Goal: Check status

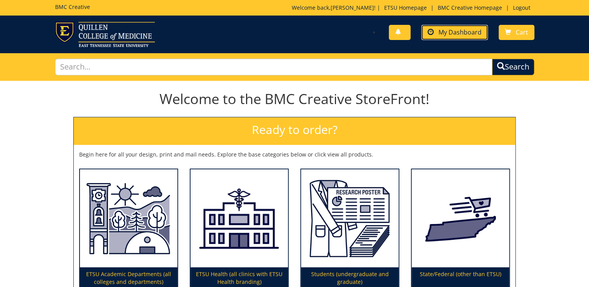
click at [450, 33] on span "My Dashboard" at bounding box center [459, 32] width 43 height 9
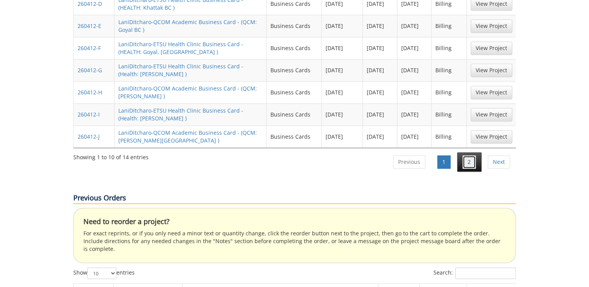
click at [472, 155] on link "2" at bounding box center [468, 161] width 13 height 13
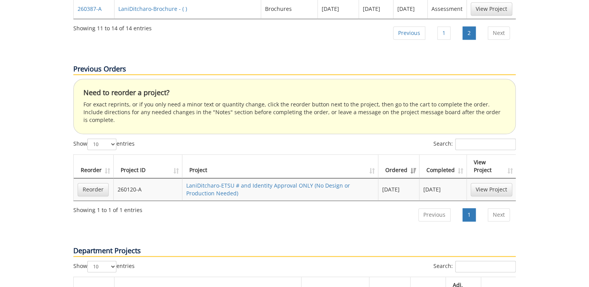
scroll to position [335, 0]
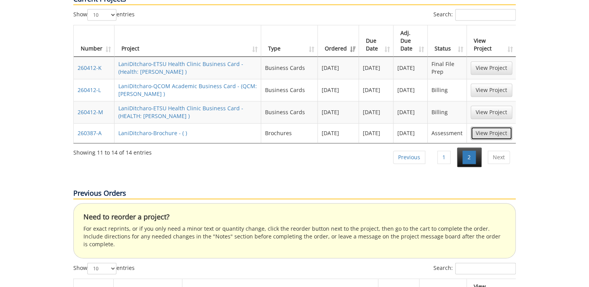
drag, startPoint x: 501, startPoint y: 104, endPoint x: 459, endPoint y: 134, distance: 51.2
click at [501, 126] on link "View Project" at bounding box center [492, 132] width 42 height 13
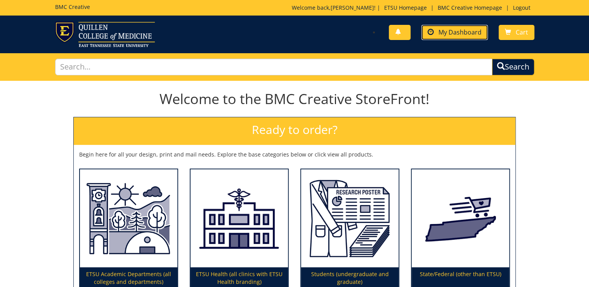
click at [455, 36] on span "My Dashboard" at bounding box center [459, 32] width 43 height 9
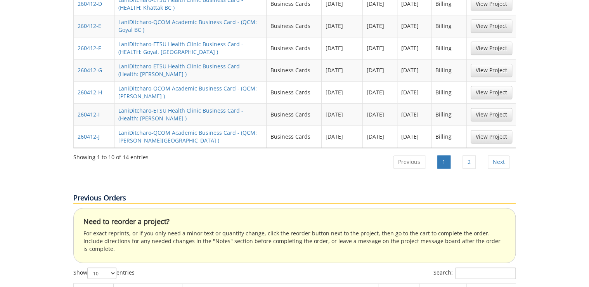
scroll to position [528, 0]
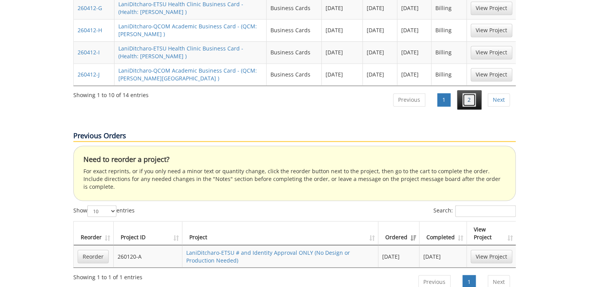
click at [468, 93] on link "2" at bounding box center [468, 99] width 13 height 13
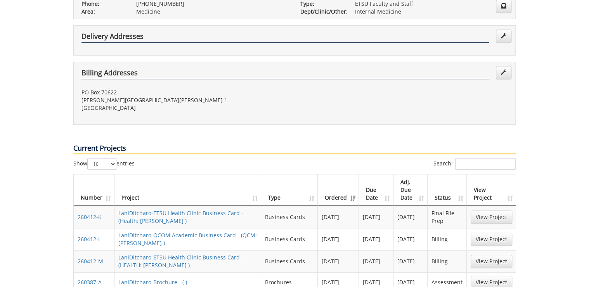
scroll to position [217, 0]
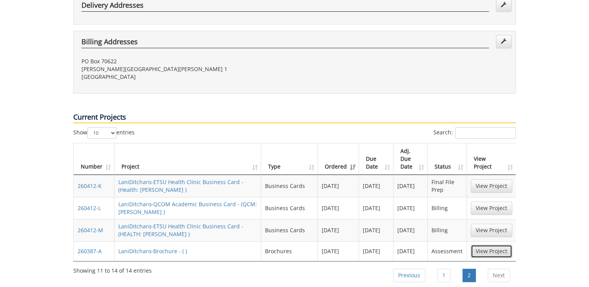
click at [495, 244] on link "View Project" at bounding box center [492, 250] width 42 height 13
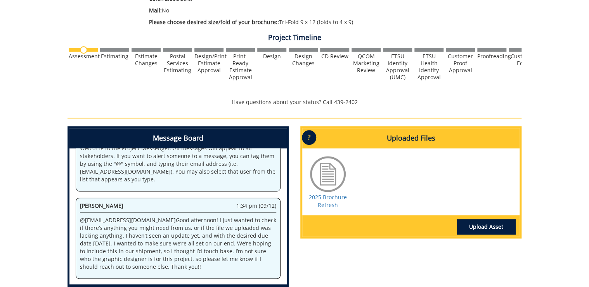
scroll to position [186, 0]
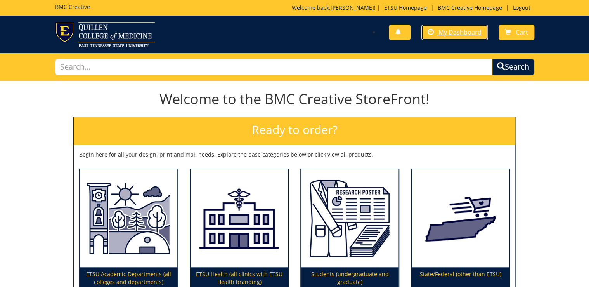
drag, startPoint x: 469, startPoint y: 33, endPoint x: 462, endPoint y: 48, distance: 16.2
click at [368, 33] on span "My Dashboard" at bounding box center [459, 32] width 43 height 9
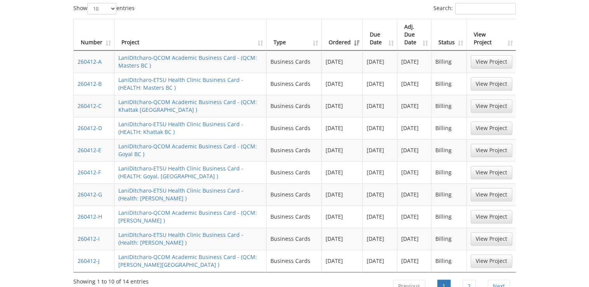
scroll to position [372, 0]
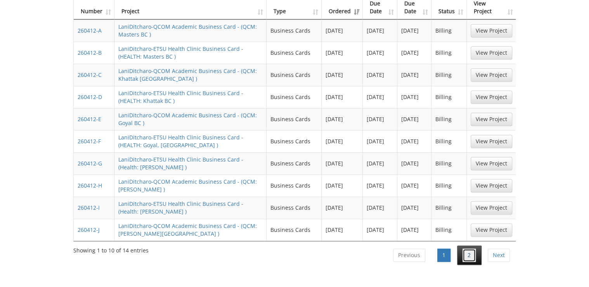
click at [468, 248] on link "2" at bounding box center [468, 254] width 13 height 13
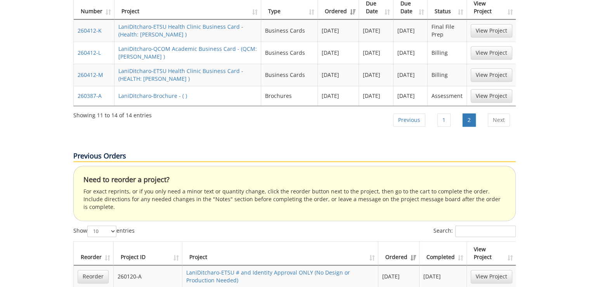
scroll to position [279, 0]
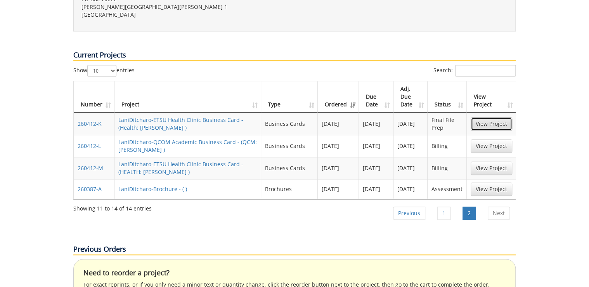
click at [494, 117] on link "View Project" at bounding box center [492, 123] width 42 height 13
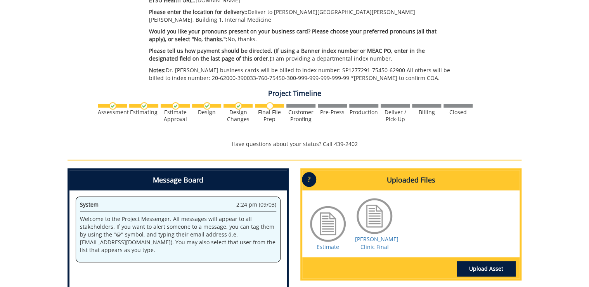
scroll to position [386, 0]
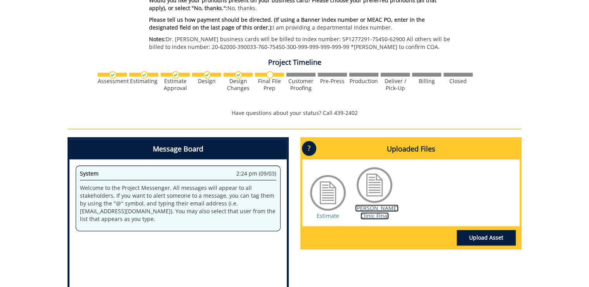
click at [372, 215] on link "[PERSON_NAME] Clinic Final" at bounding box center [376, 211] width 43 height 15
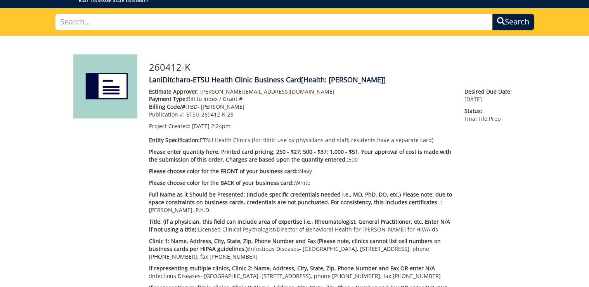
scroll to position [14, 0]
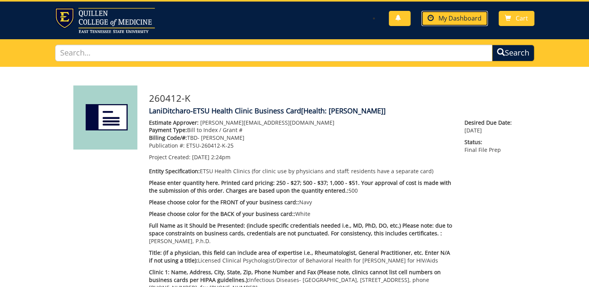
click at [471, 15] on span "My Dashboard" at bounding box center [459, 18] width 43 height 9
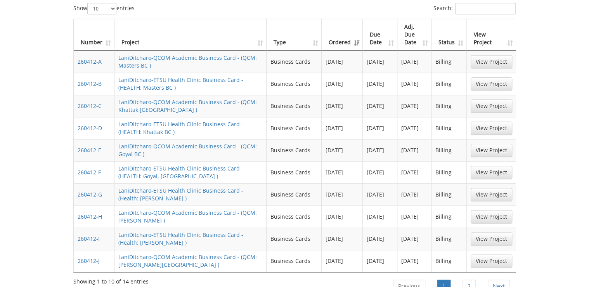
scroll to position [372, 0]
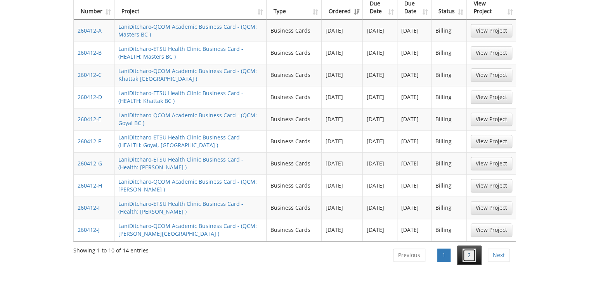
click at [469, 248] on link "2" at bounding box center [468, 254] width 13 height 13
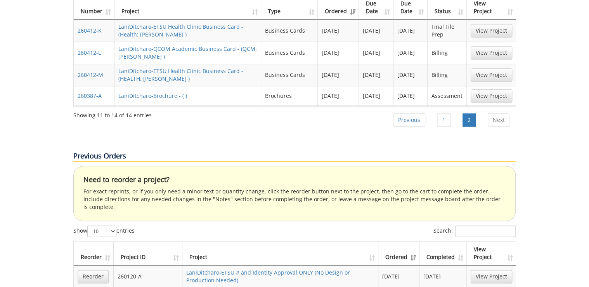
scroll to position [248, 0]
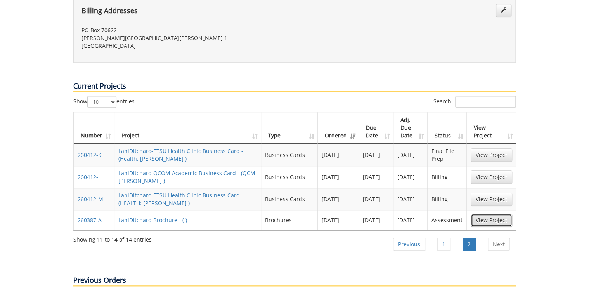
click at [484, 213] on link "View Project" at bounding box center [492, 219] width 42 height 13
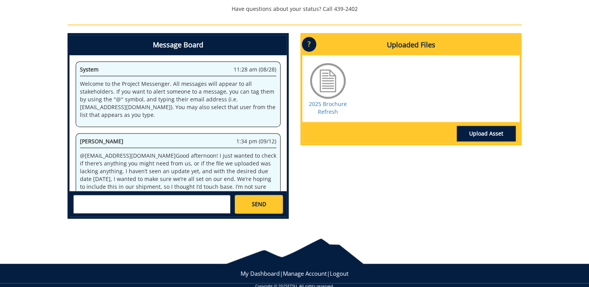
scroll to position [29, 0]
